Goal: Register for event/course

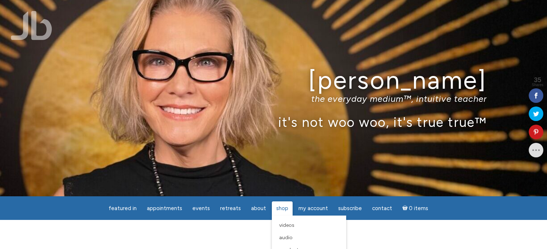
click at [283, 208] on span "Shop" at bounding box center [282, 208] width 12 height 7
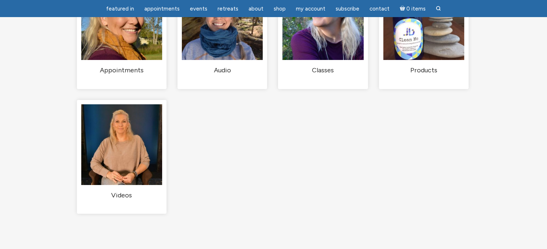
scroll to position [121, 0]
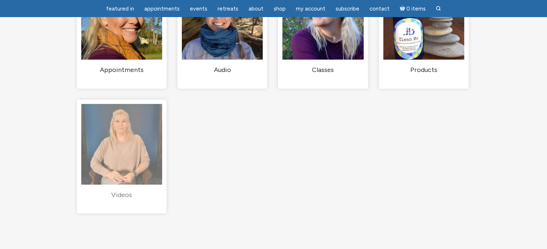
click at [121, 148] on img "Visit product category Videos" at bounding box center [121, 144] width 81 height 81
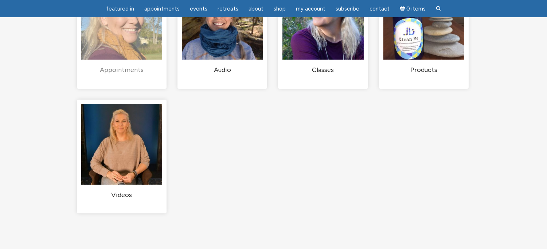
click at [129, 48] on img "Visit product category Appointments" at bounding box center [121, 19] width 81 height 81
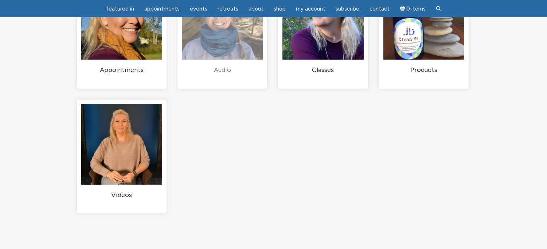
click at [219, 43] on img "Visit product category Audio" at bounding box center [222, 19] width 81 height 81
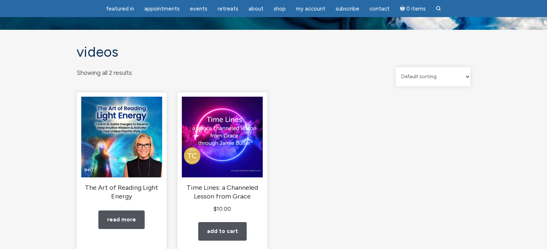
scroll to position [81, 0]
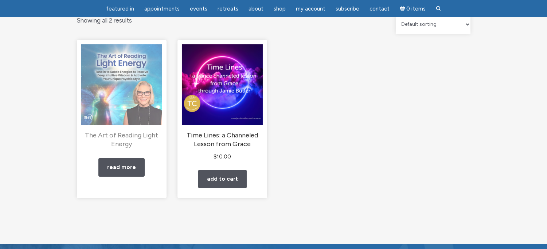
click at [122, 105] on img "main" at bounding box center [121, 84] width 81 height 81
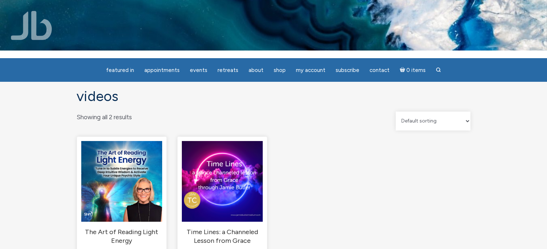
scroll to position [0, 0]
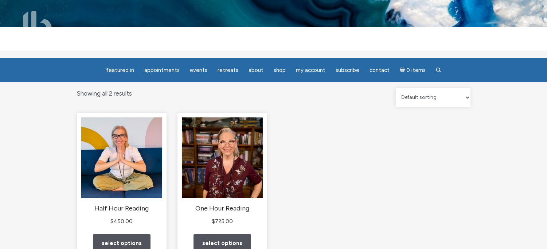
scroll to position [81, 0]
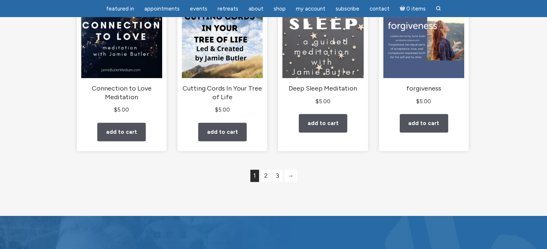
scroll to position [647, 0]
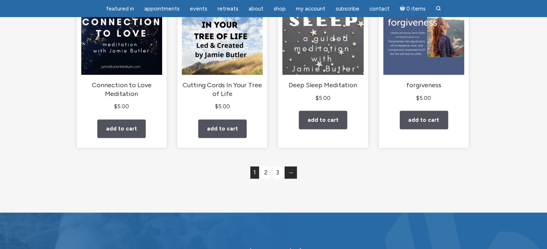
click at [291, 179] on link "→" at bounding box center [290, 173] width 12 height 12
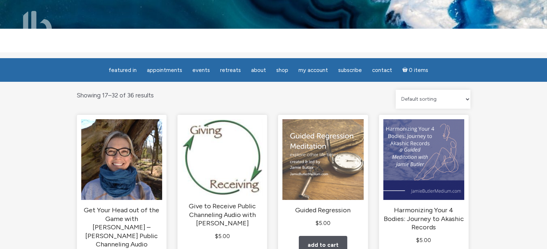
scroll to position [81, 0]
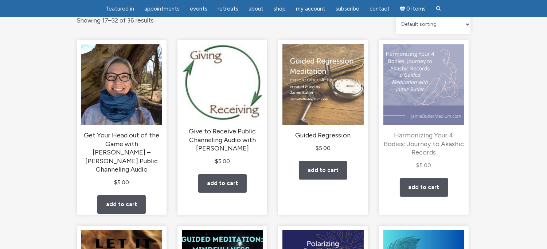
click at [405, 91] on img "main" at bounding box center [423, 84] width 81 height 81
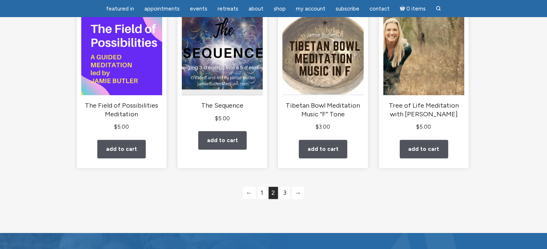
scroll to position [647, 0]
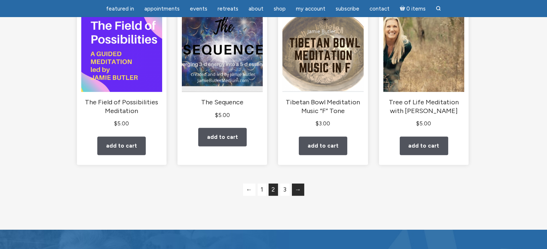
click at [299, 196] on link "→" at bounding box center [298, 190] width 12 height 12
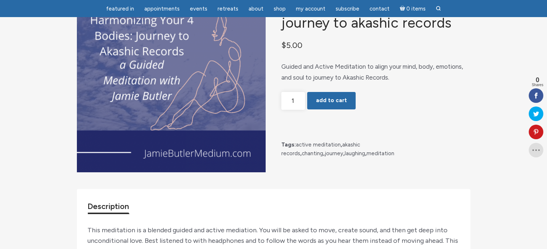
scroll to position [40, 0]
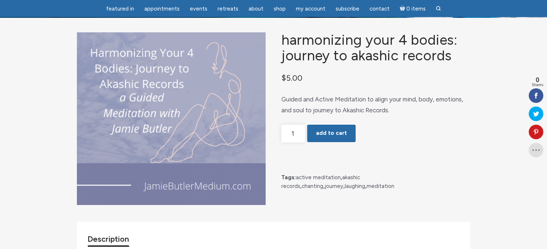
click at [177, 130] on img "main" at bounding box center [171, 118] width 189 height 173
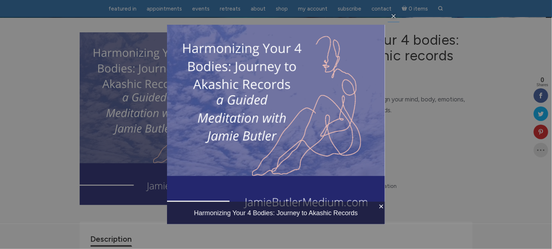
click at [380, 206] on link "×" at bounding box center [380, 208] width 10 height 12
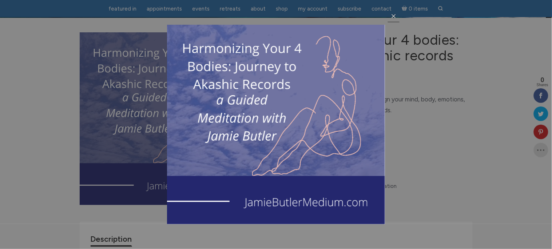
click at [393, 15] on icon at bounding box center [394, 16] width 4 height 4
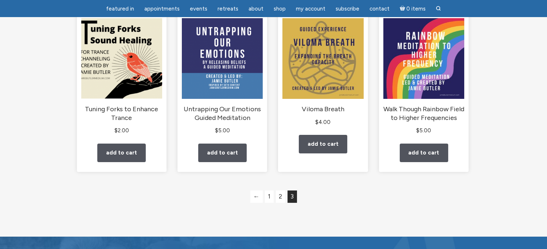
scroll to position [121, 0]
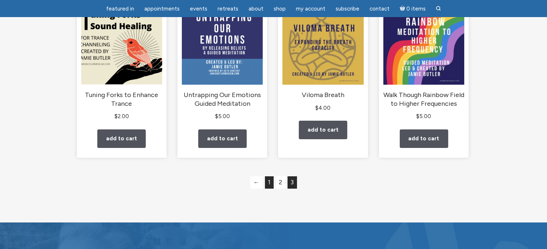
click at [269, 188] on link "1" at bounding box center [269, 183] width 9 height 12
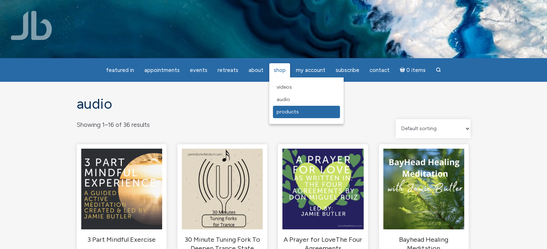
click at [276, 110] on span "Products" at bounding box center [287, 112] width 22 height 6
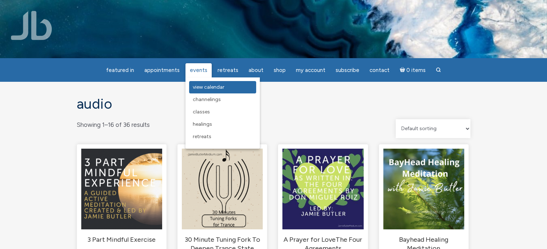
click at [201, 84] on span "View Calendar" at bounding box center [209, 87] width 32 height 6
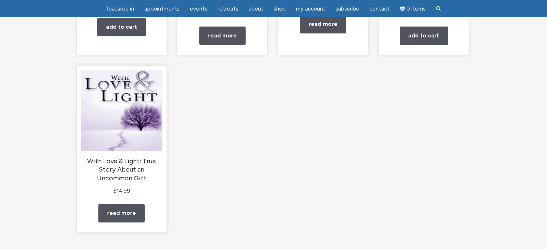
scroll to position [243, 0]
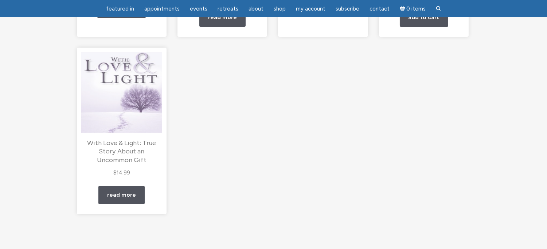
click at [119, 129] on img "main" at bounding box center [121, 92] width 81 height 81
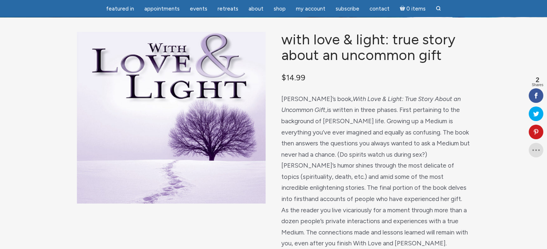
scroll to position [40, 0]
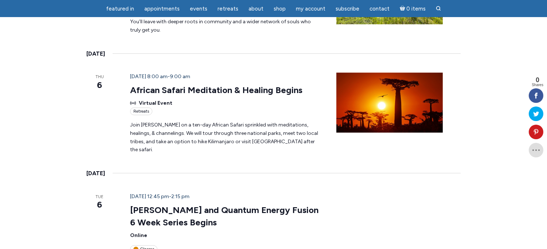
scroll to position [1011, 0]
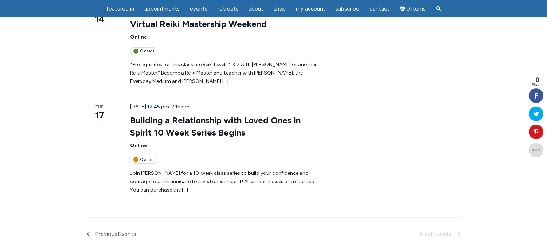
scroll to position [441, 0]
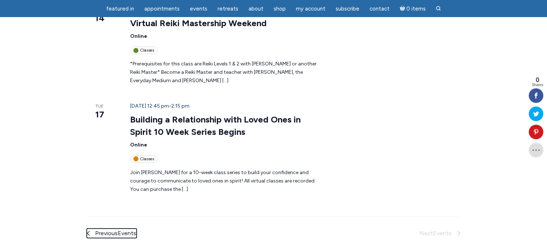
click at [95, 229] on span "Previous Events" at bounding box center [115, 233] width 41 height 9
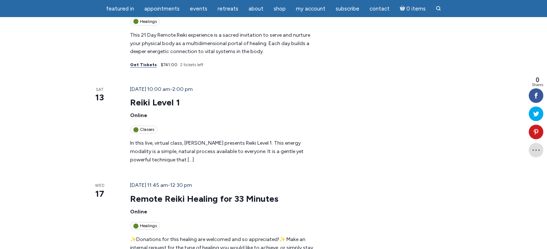
scroll to position [238, 0]
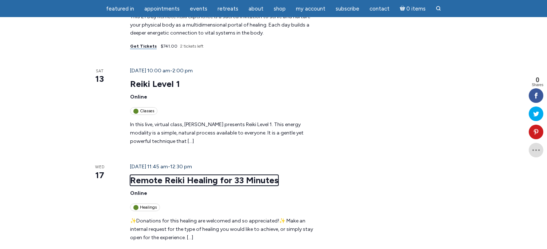
click at [172, 175] on link "Remote Reiki Healing for 33 Minutes" at bounding box center [204, 180] width 148 height 11
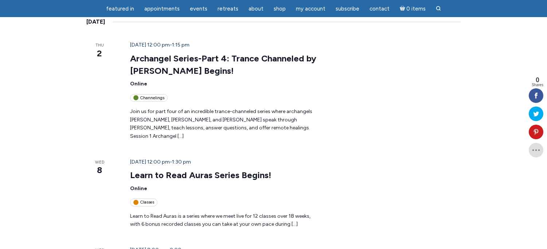
scroll to position [481, 0]
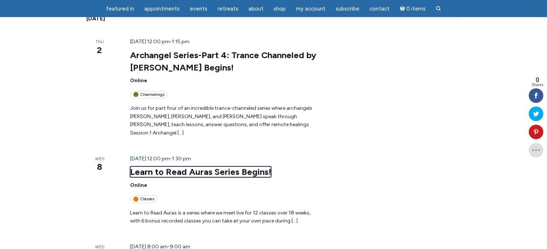
click at [192, 167] on link "Learn to Read Auras Series Begins!" at bounding box center [200, 172] width 141 height 11
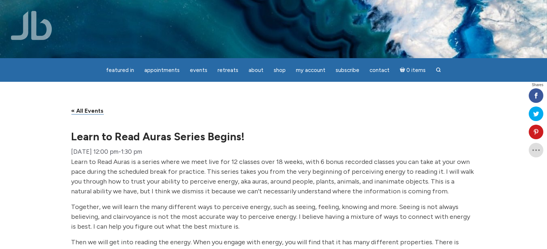
click at [403, 158] on div "[DATE] 12:00 pm - 1:30 pm" at bounding box center [273, 151] width 404 height 11
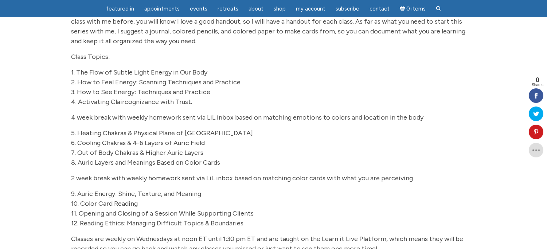
scroll to position [283, 0]
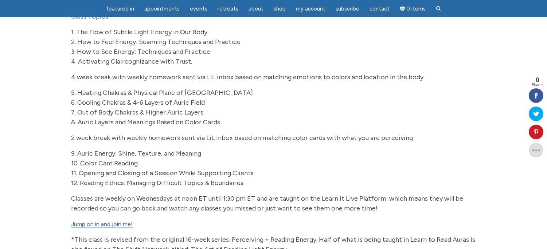
drag, startPoint x: 333, startPoint y: 164, endPoint x: 355, endPoint y: 164, distance: 21.5
click at [347, 164] on p "9. Auric Energy: Shine, Texture, and Meaning 10. Color Card Reading 11. Opening…" at bounding box center [273, 168] width 404 height 39
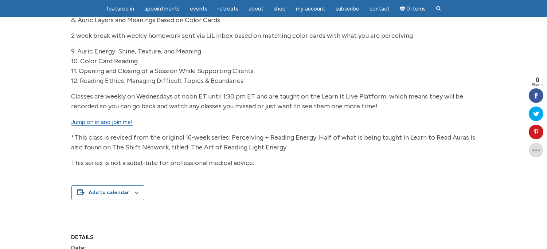
scroll to position [405, 0]
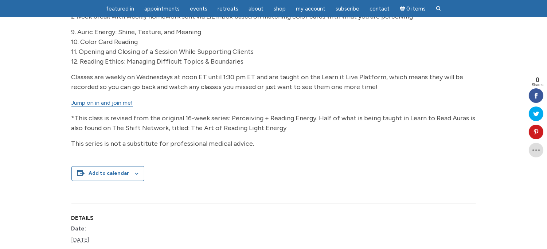
drag, startPoint x: 444, startPoint y: 138, endPoint x: 420, endPoint y: 142, distance: 24.4
click at [442, 133] on p "*This class is revised from the original 16-week series: Perceiving + Reading E…" at bounding box center [273, 124] width 404 height 20
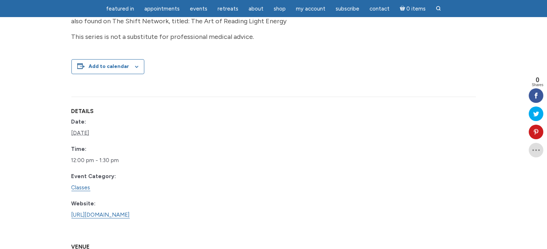
scroll to position [526, 0]
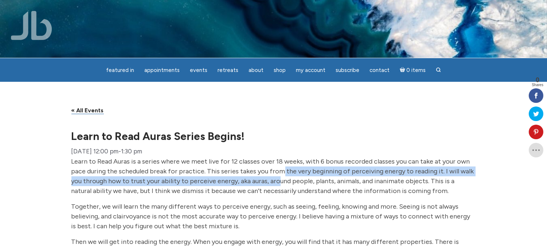
scroll to position [0, 0]
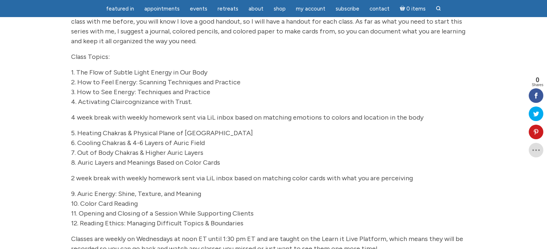
click at [286, 105] on p "1. The Flow of Subtle Light Energy in Our Body 2. How to Feel Energy: Scanning …" at bounding box center [273, 87] width 404 height 39
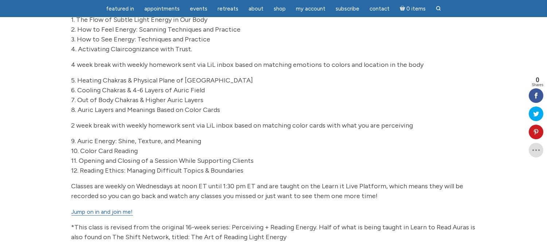
scroll to position [202, 0]
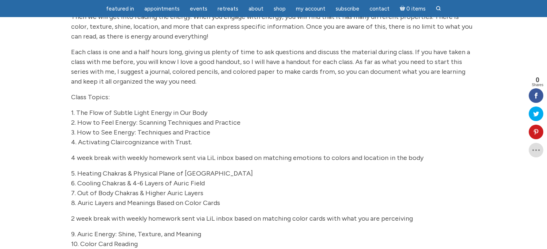
drag, startPoint x: 292, startPoint y: 110, endPoint x: 296, endPoint y: 112, distance: 3.9
click at [294, 102] on p "Class Topics:" at bounding box center [273, 97] width 404 height 10
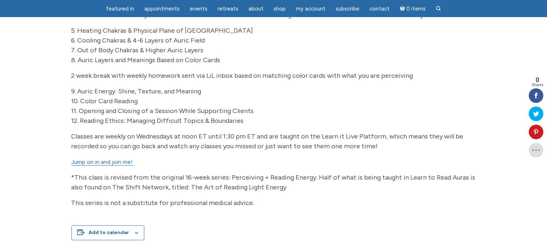
scroll to position [445, 0]
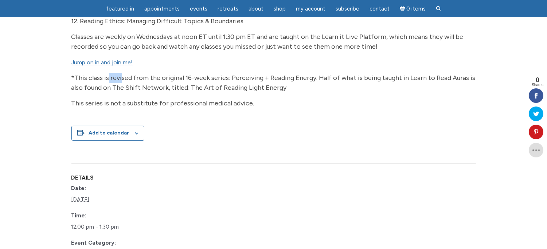
drag, startPoint x: 110, startPoint y: 87, endPoint x: 105, endPoint y: 84, distance: 5.9
click at [109, 86] on span "*This class is revised from the original 16-week series: Perceiving + Reading E…" at bounding box center [273, 83] width 404 height 18
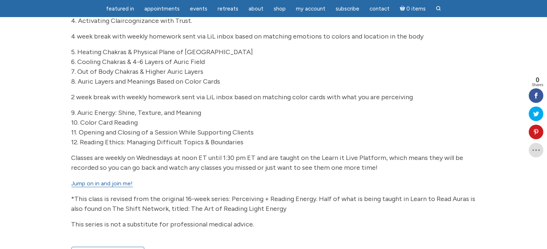
click at [210, 94] on div "Learn to Read Auras is a series where we meet live for 12 classes over 18 weeks…" at bounding box center [273, 23] width 404 height 426
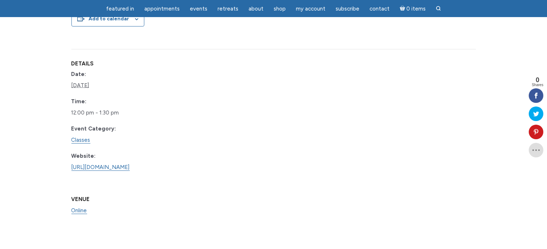
scroll to position [566, 0]
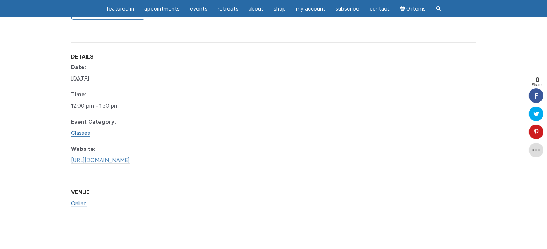
click at [130, 164] on link "[URL][DOMAIN_NAME]" at bounding box center [100, 160] width 58 height 7
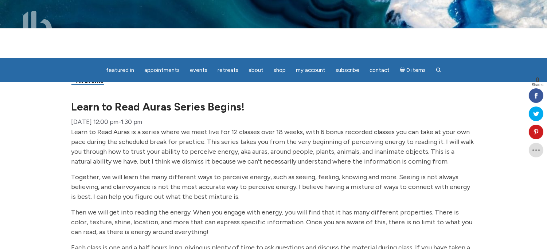
scroll to position [0, 0]
